Goal: Learn about a topic

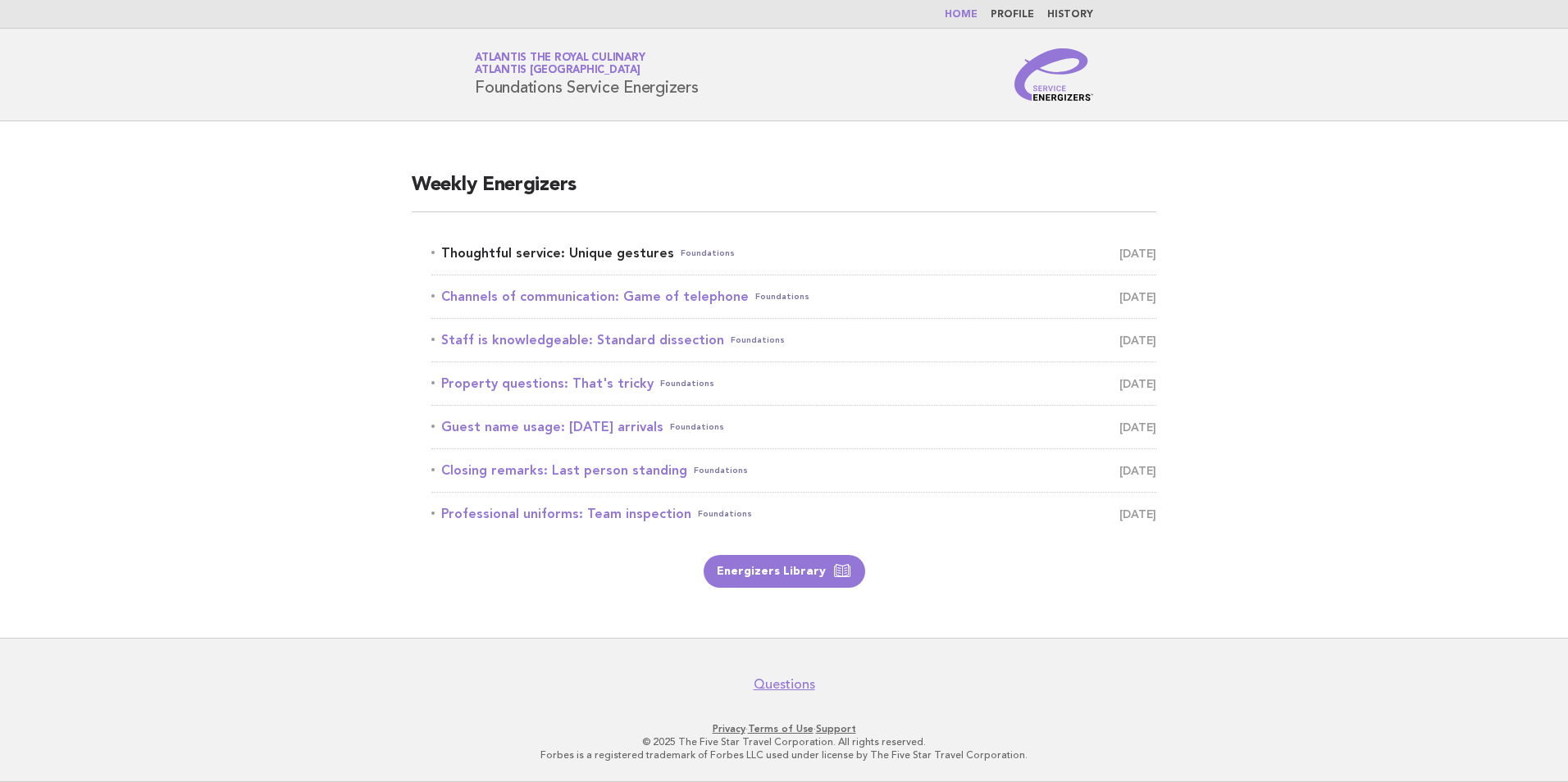
click at [603, 252] on link "Thoughtful service: Unique gestures Foundations [DATE]" at bounding box center [793, 253] width 725 height 23
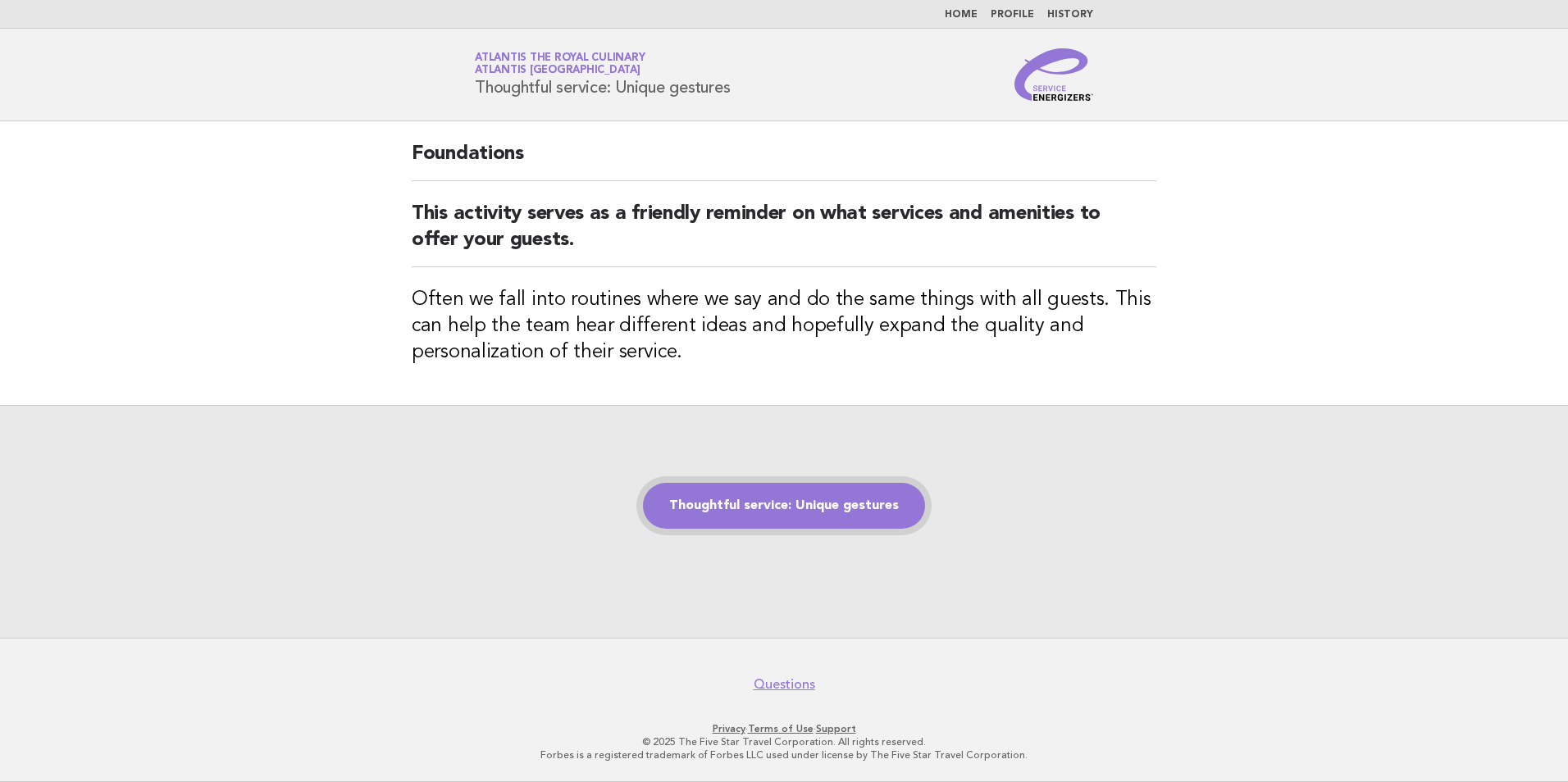
click at [825, 499] on link "Thoughtful service: Unique gestures" at bounding box center [784, 506] width 282 height 46
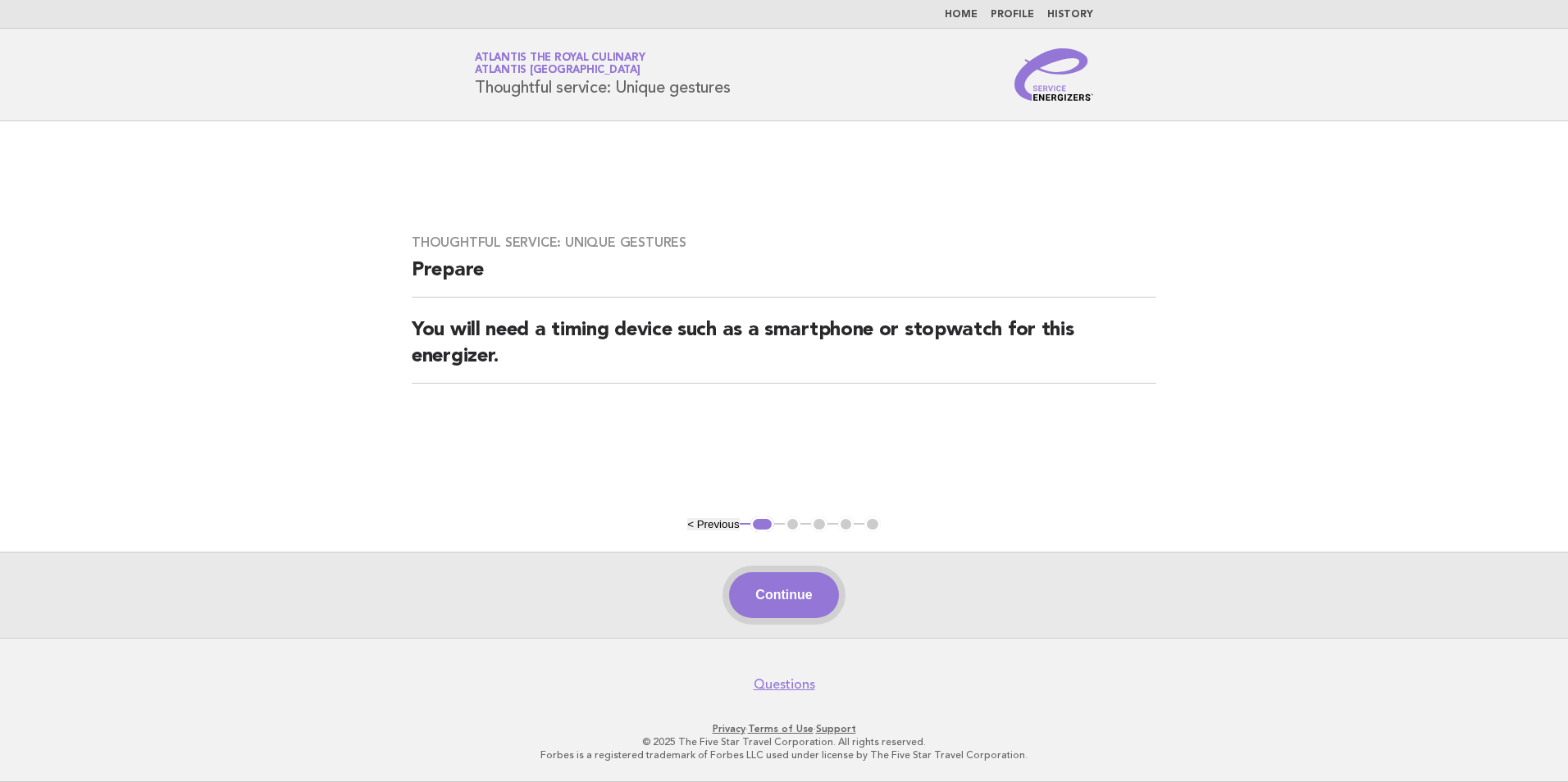
click at [817, 591] on button "Continue" at bounding box center [784, 595] width 109 height 46
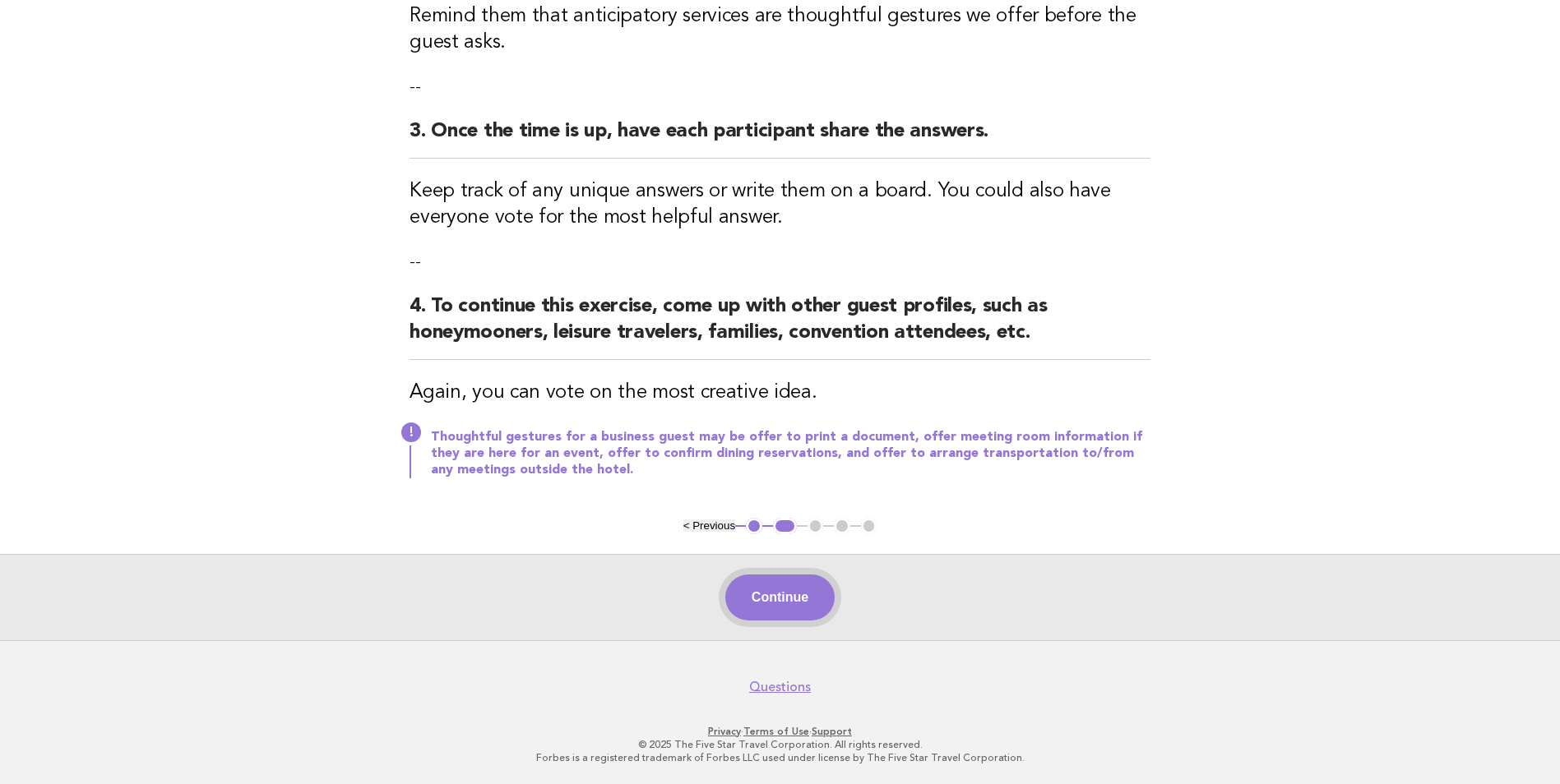
click at [786, 590] on button "Continue" at bounding box center [780, 597] width 109 height 46
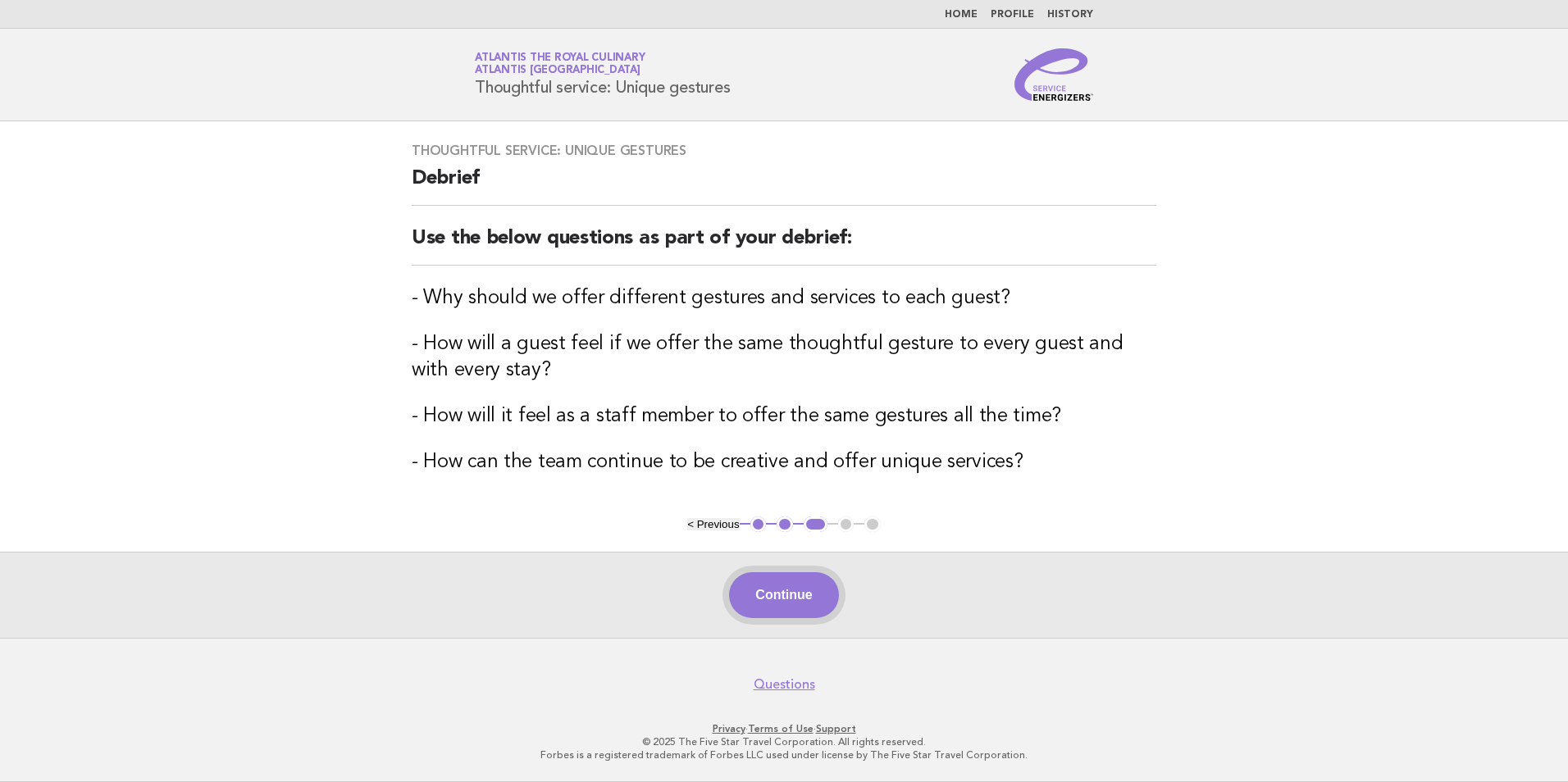
click at [785, 593] on button "Continue" at bounding box center [784, 595] width 109 height 46
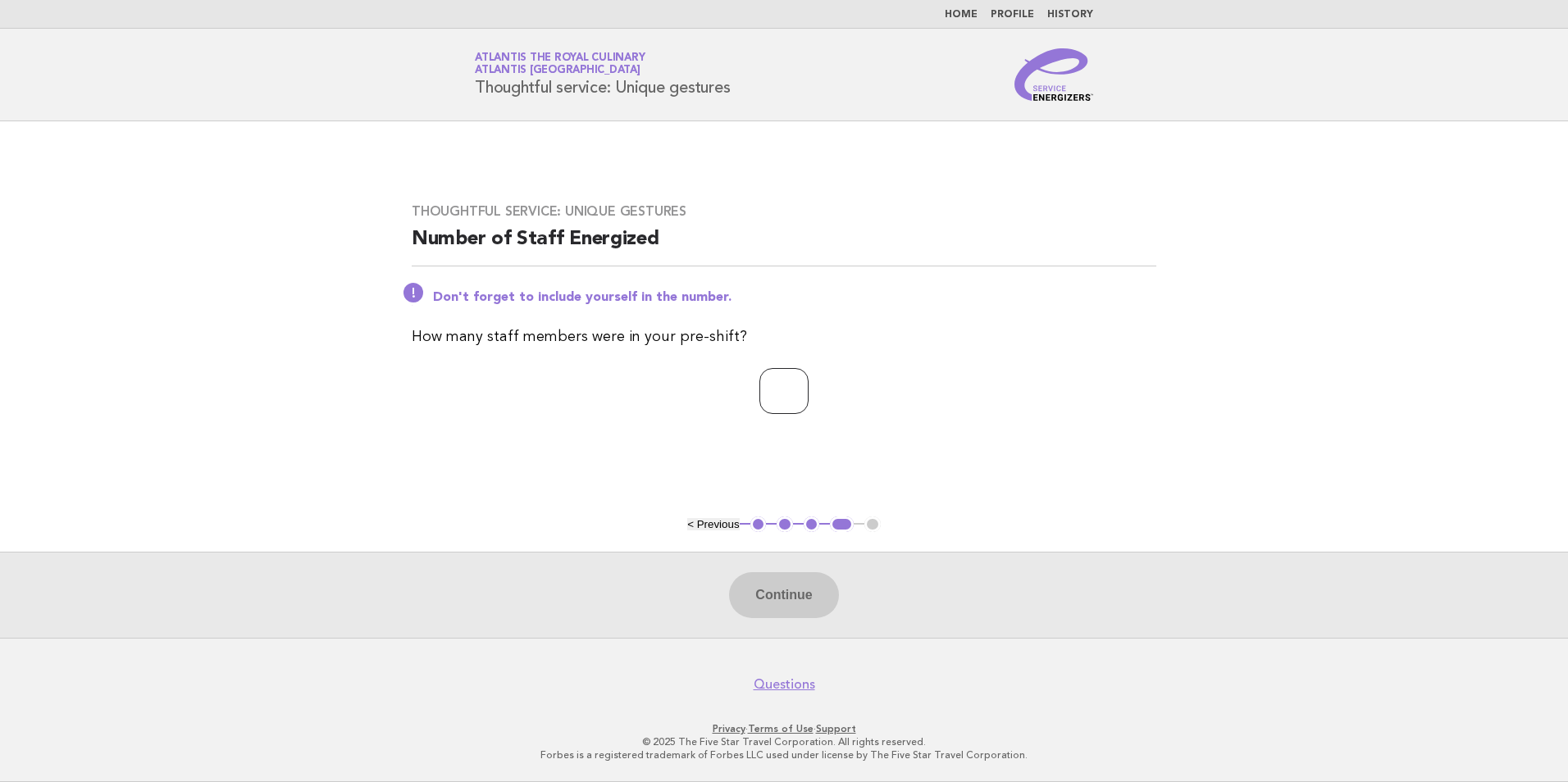
click at [809, 406] on input "number" at bounding box center [784, 391] width 49 height 46
type input "**"
click at [758, 602] on button "Continue" at bounding box center [784, 595] width 109 height 46
